Goal: Task Accomplishment & Management: Use online tool/utility

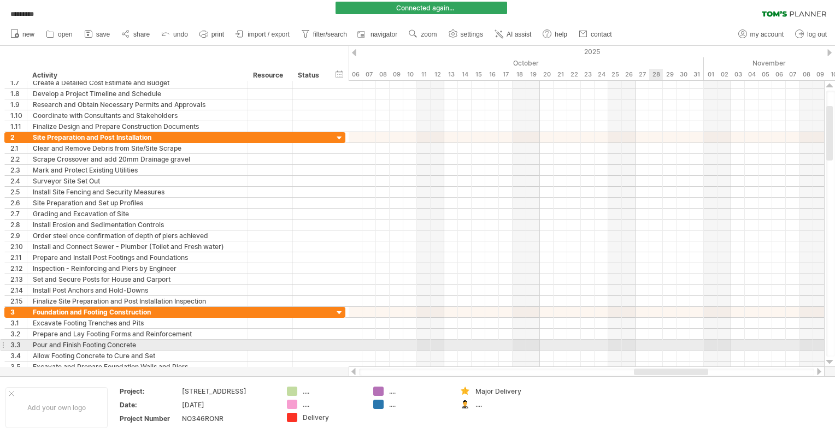
drag, startPoint x: 461, startPoint y: 369, endPoint x: 655, endPoint y: 348, distance: 194.7
click at [655, 348] on div "Trying to reach [DOMAIN_NAME] .. Connected again... 0% autosave... ********* cl…" at bounding box center [417, 219] width 835 height 439
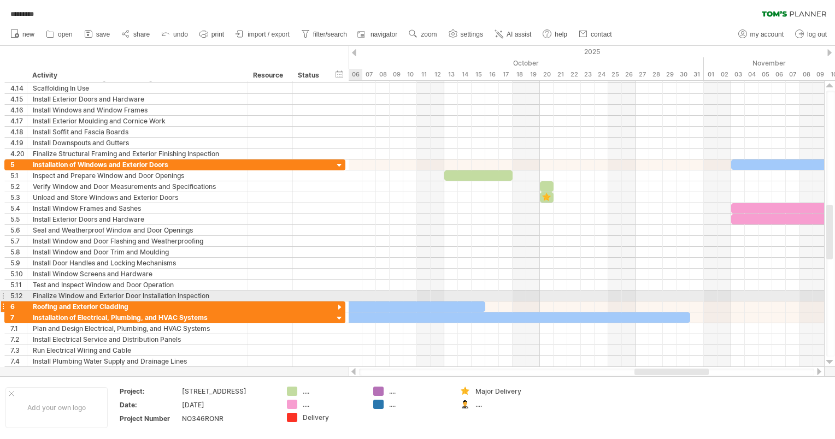
click at [341, 303] on div at bounding box center [339, 308] width 10 height 10
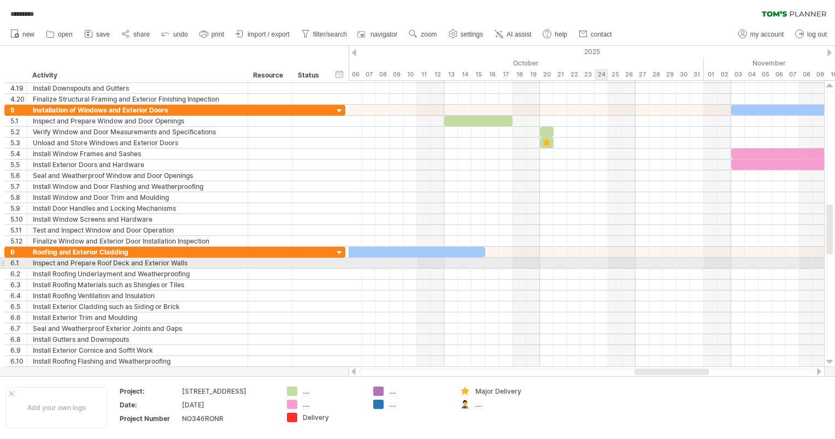
click at [597, 260] on div at bounding box center [586, 263] width 475 height 11
click at [601, 261] on div at bounding box center [586, 263] width 475 height 11
click at [627, 268] on div "add time block" at bounding box center [654, 275] width 96 height 17
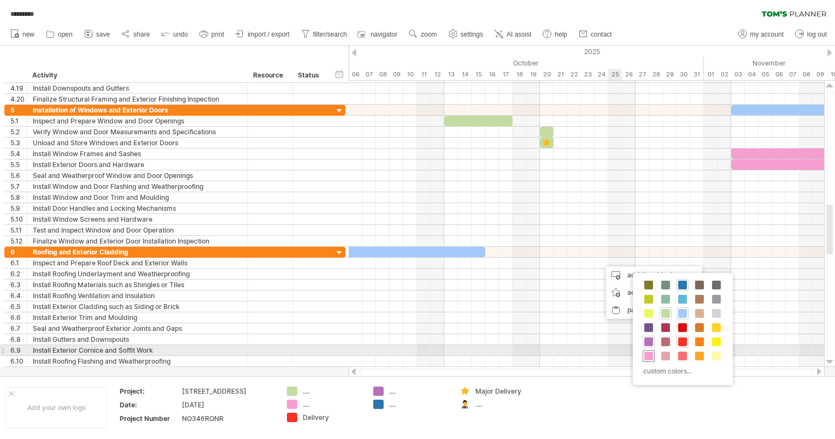
click at [650, 353] on span at bounding box center [648, 356] width 9 height 9
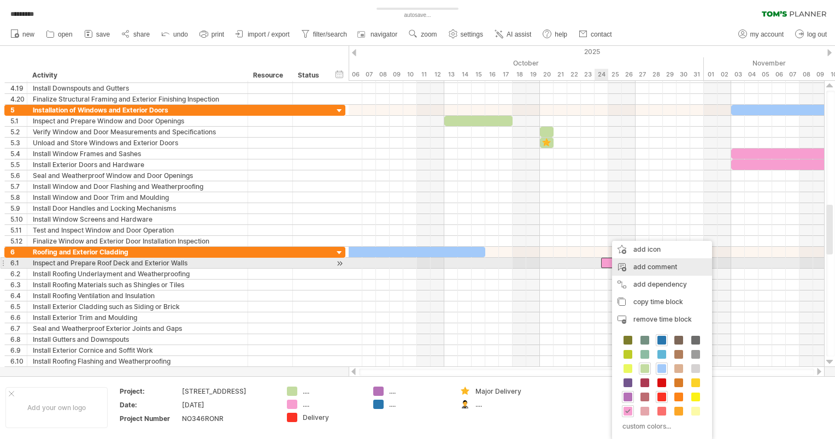
click at [632, 263] on div "add comment" at bounding box center [662, 266] width 100 height 17
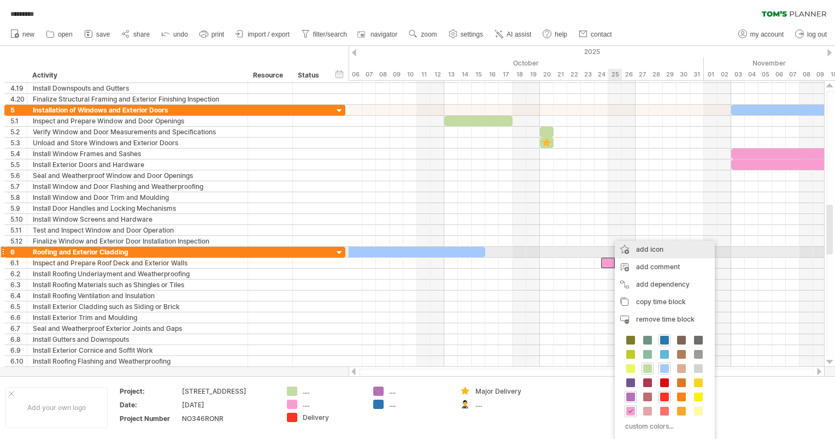
click at [639, 249] on div "add icon" at bounding box center [665, 249] width 100 height 17
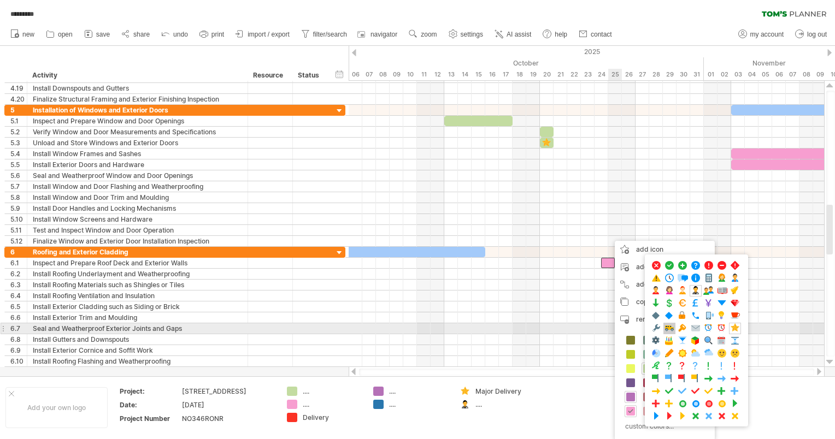
click at [673, 326] on span at bounding box center [669, 328] width 11 height 10
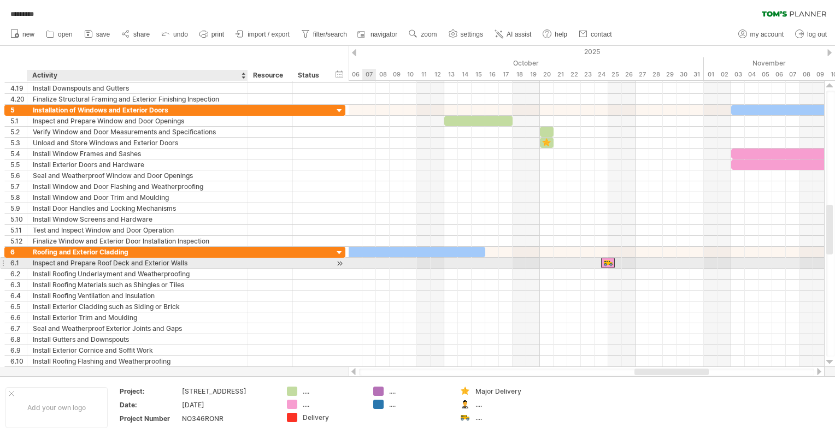
click at [145, 262] on div "Inspect and Prepare Roof Deck and Exterior Walls" at bounding box center [137, 263] width 209 height 10
drag, startPoint x: 197, startPoint y: 260, endPoint x: -2, endPoint y: 261, distance: 198.9
click at [0, 261] on html "progress(100%) Trying to reach [DOMAIN_NAME] .. Connected again... 0% autosave.…" at bounding box center [417, 221] width 835 height 442
type input "*"
type input "**********"
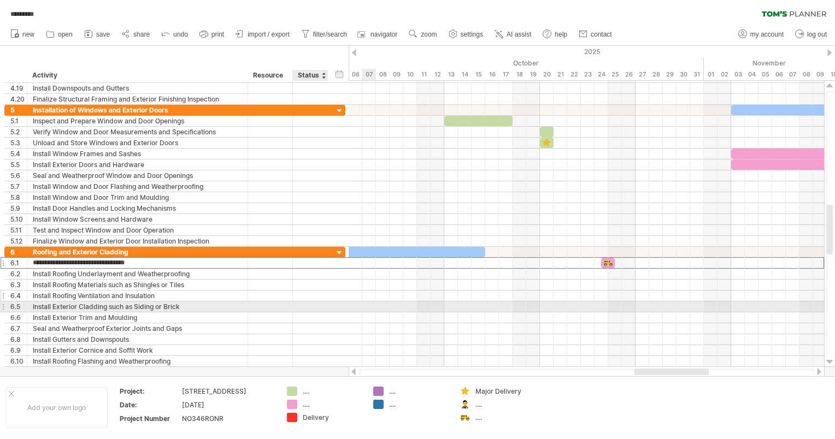
click at [138, 294] on div "Install Roofing Ventilation and Insulation" at bounding box center [137, 296] width 209 height 10
